Goal: Navigation & Orientation: Find specific page/section

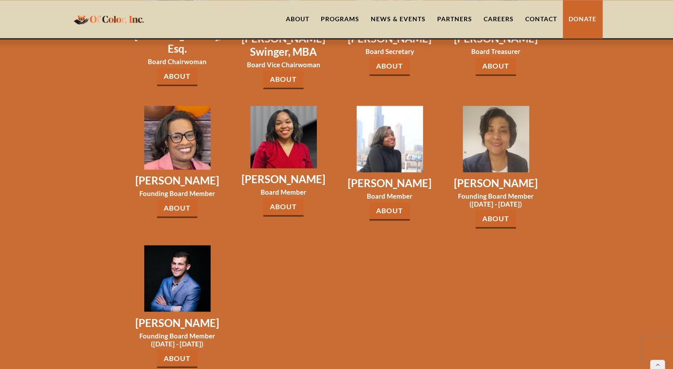
scroll to position [1359, 0]
click at [174, 349] on link "About" at bounding box center [177, 358] width 40 height 18
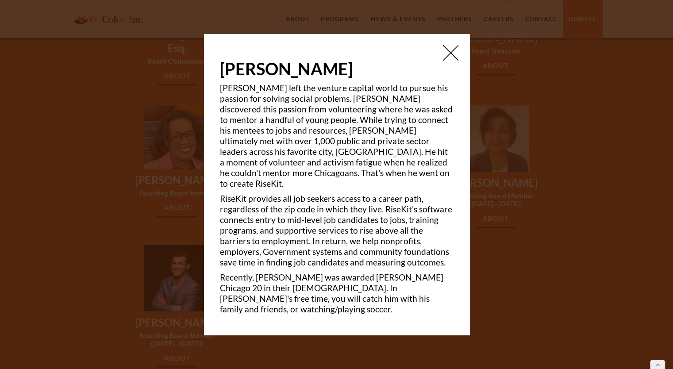
click at [456, 61] on img at bounding box center [450, 52] width 15 height 15
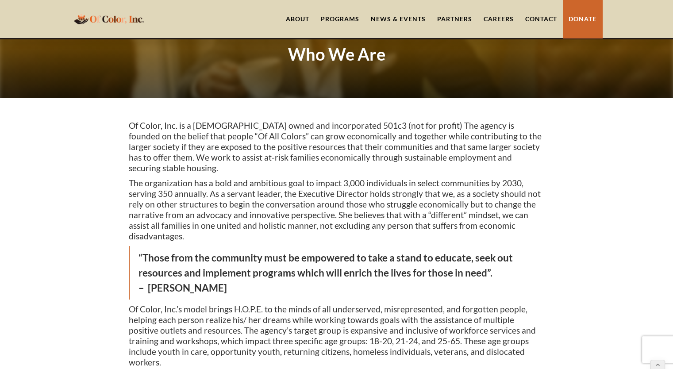
scroll to position [0, 0]
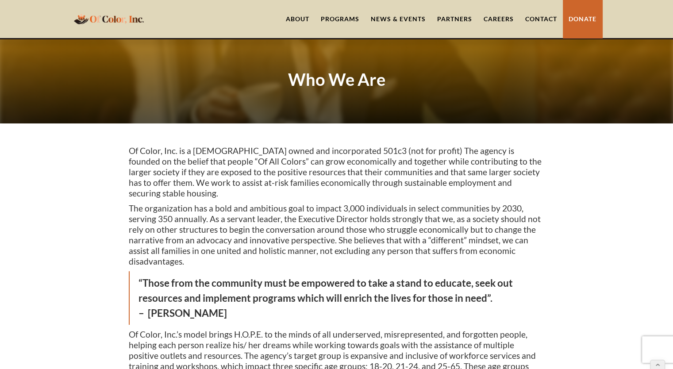
click at [579, 18] on link "Donate" at bounding box center [582, 19] width 39 height 38
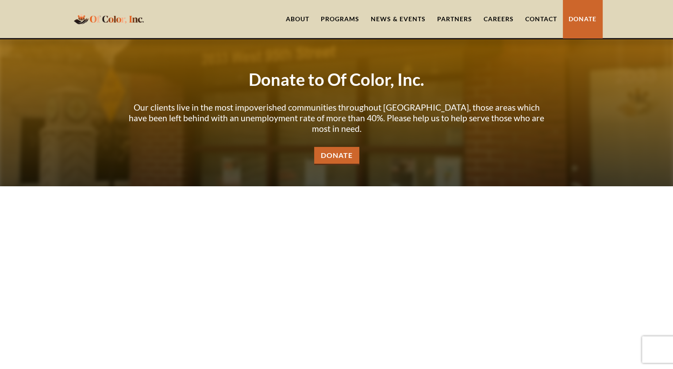
click at [579, 18] on link "Donate" at bounding box center [582, 19] width 39 height 38
click at [395, 18] on link "News & Events" at bounding box center [398, 19] width 66 height 38
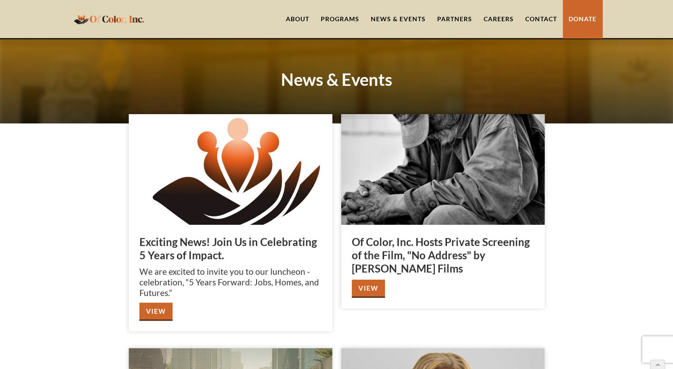
click at [158, 314] on link "View" at bounding box center [155, 312] width 33 height 18
